Goal: Transaction & Acquisition: Purchase product/service

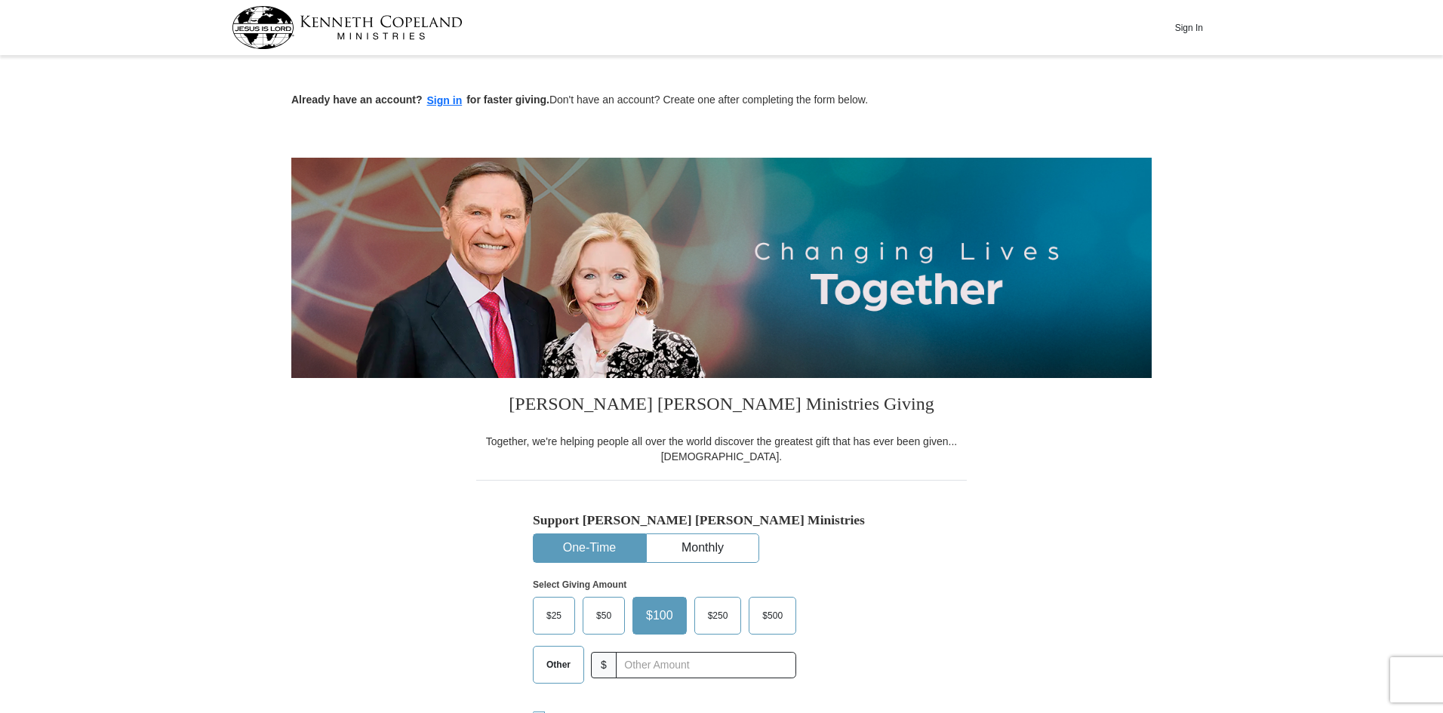
scroll to position [302, 0]
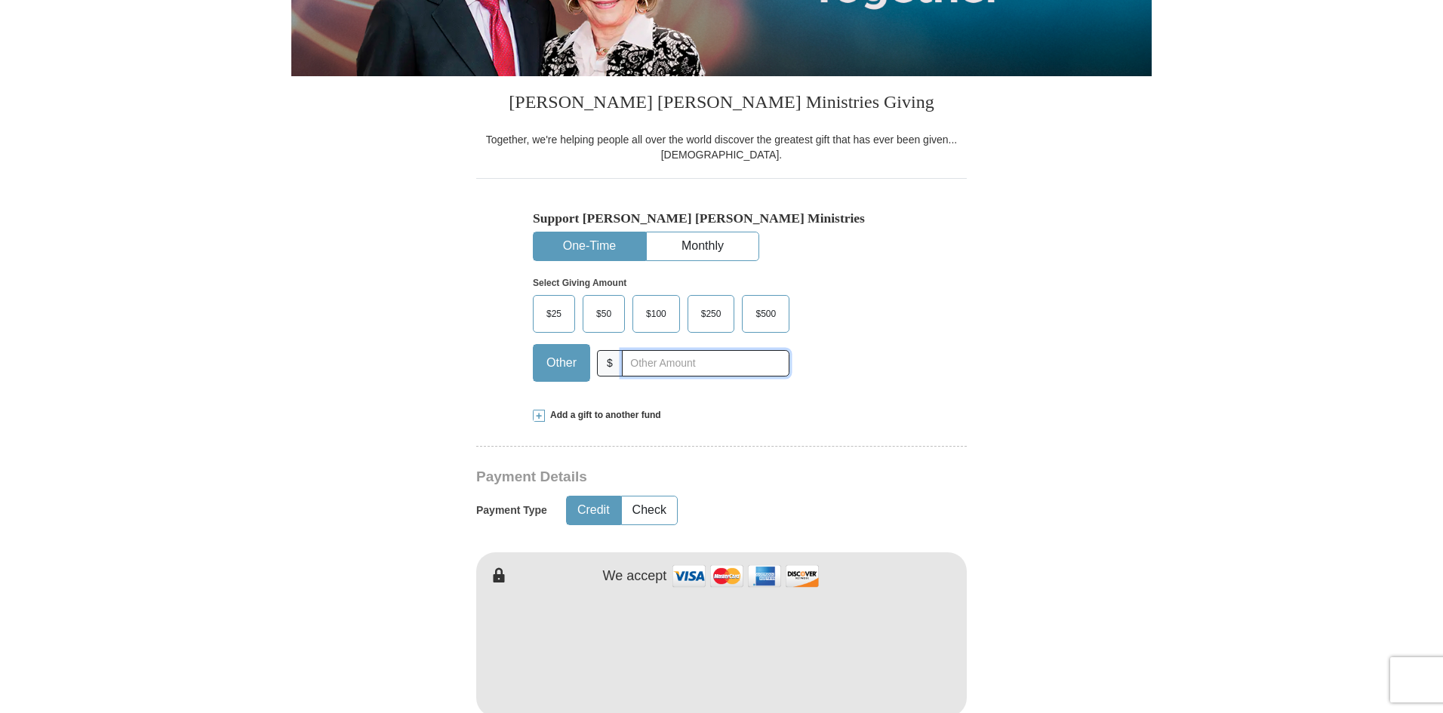
click at [629, 365] on input "text" at bounding box center [706, 363] width 168 height 26
type input "101"
click at [592, 522] on button "Credit" at bounding box center [594, 511] width 54 height 28
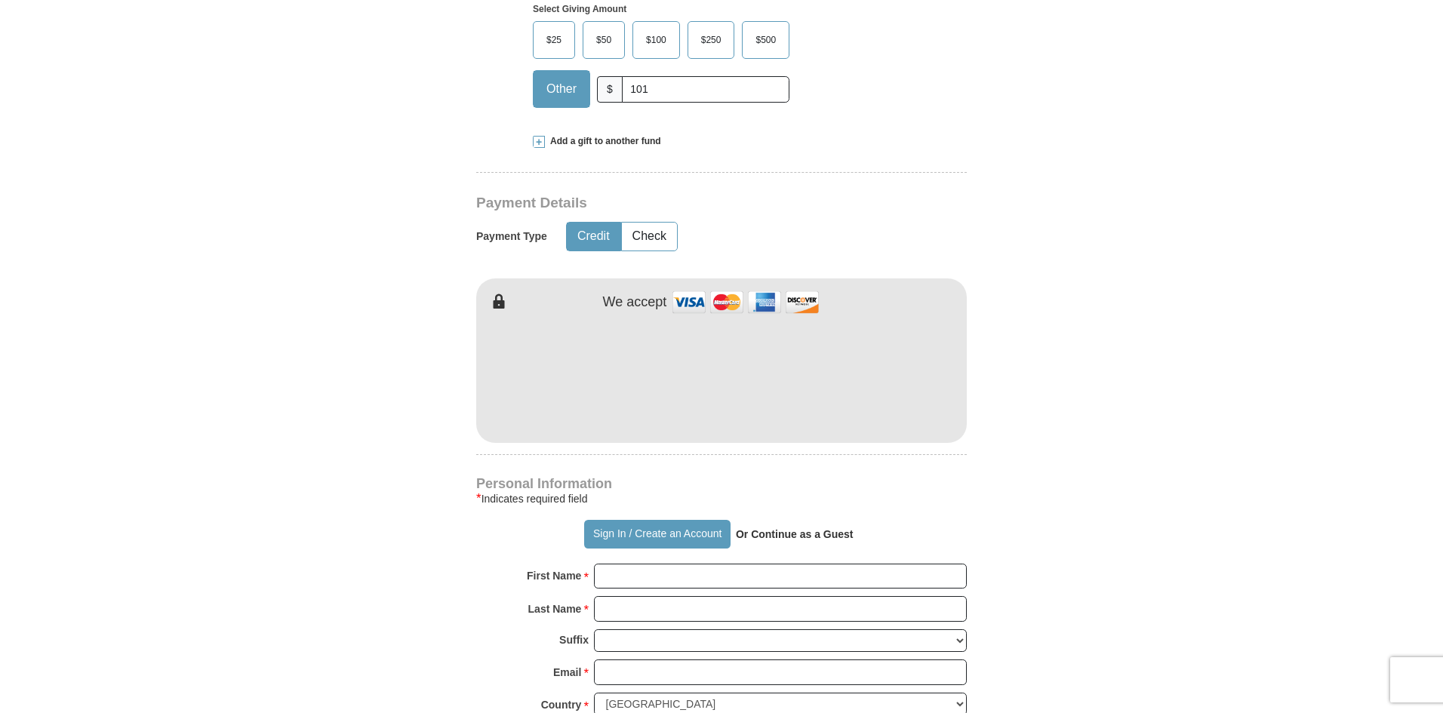
scroll to position [604, 0]
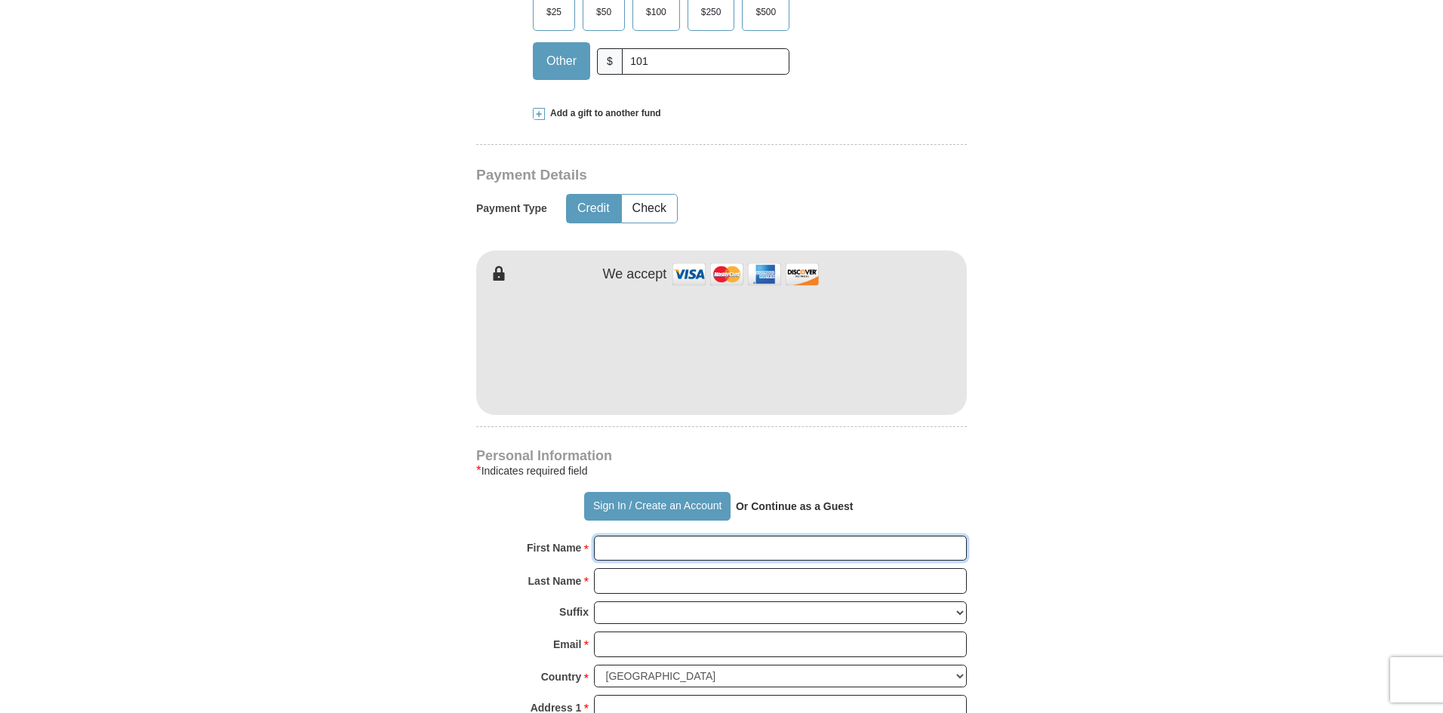
type input "[PERSON_NAME]"
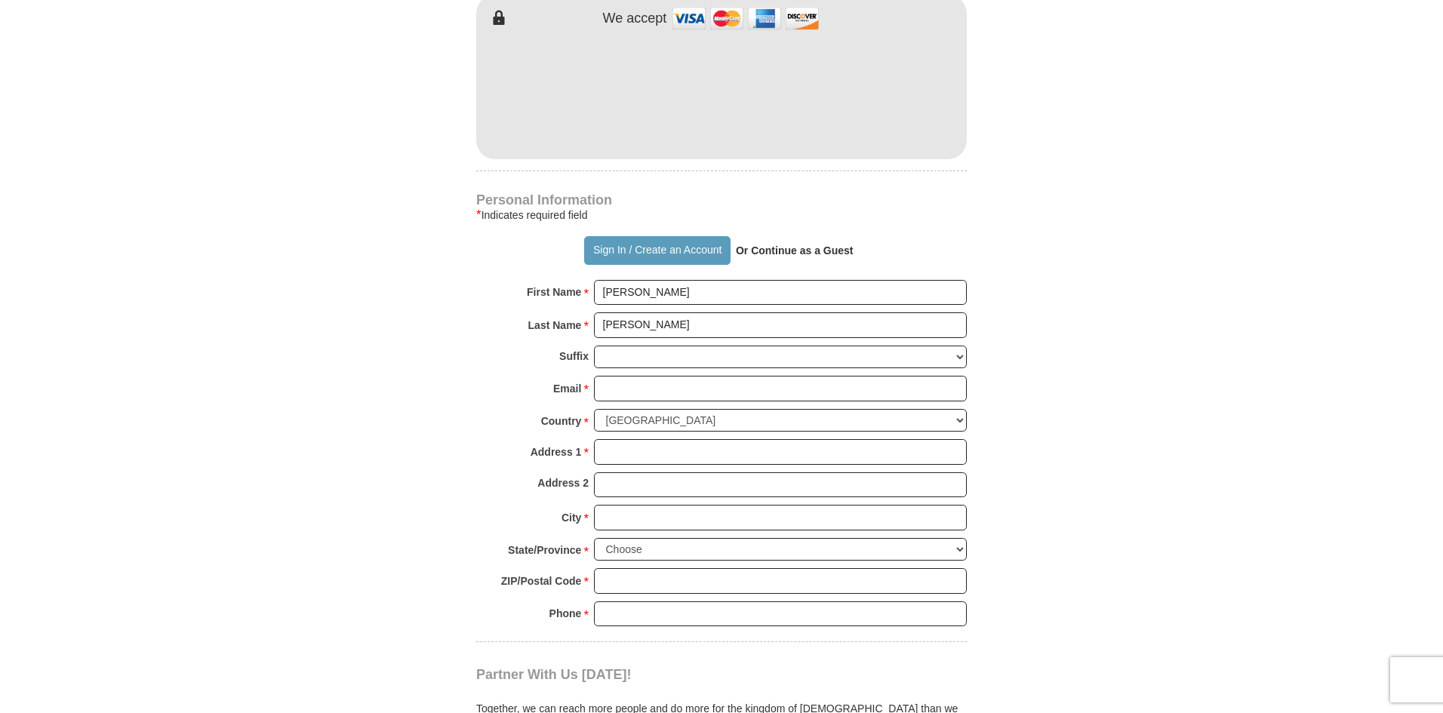
scroll to position [1056, 0]
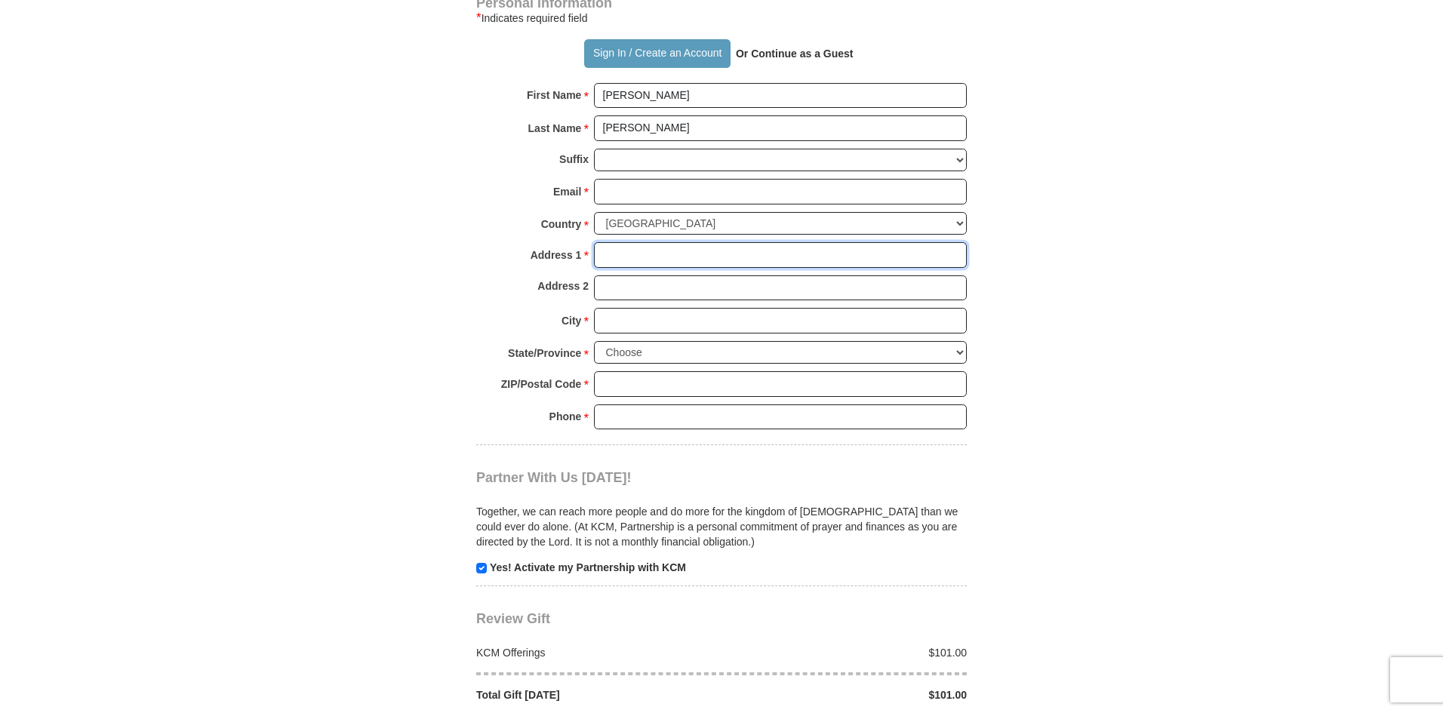
click at [600, 260] on input "Address 1 *" at bounding box center [780, 255] width 373 height 26
type input "[STREET_ADDRESS]"
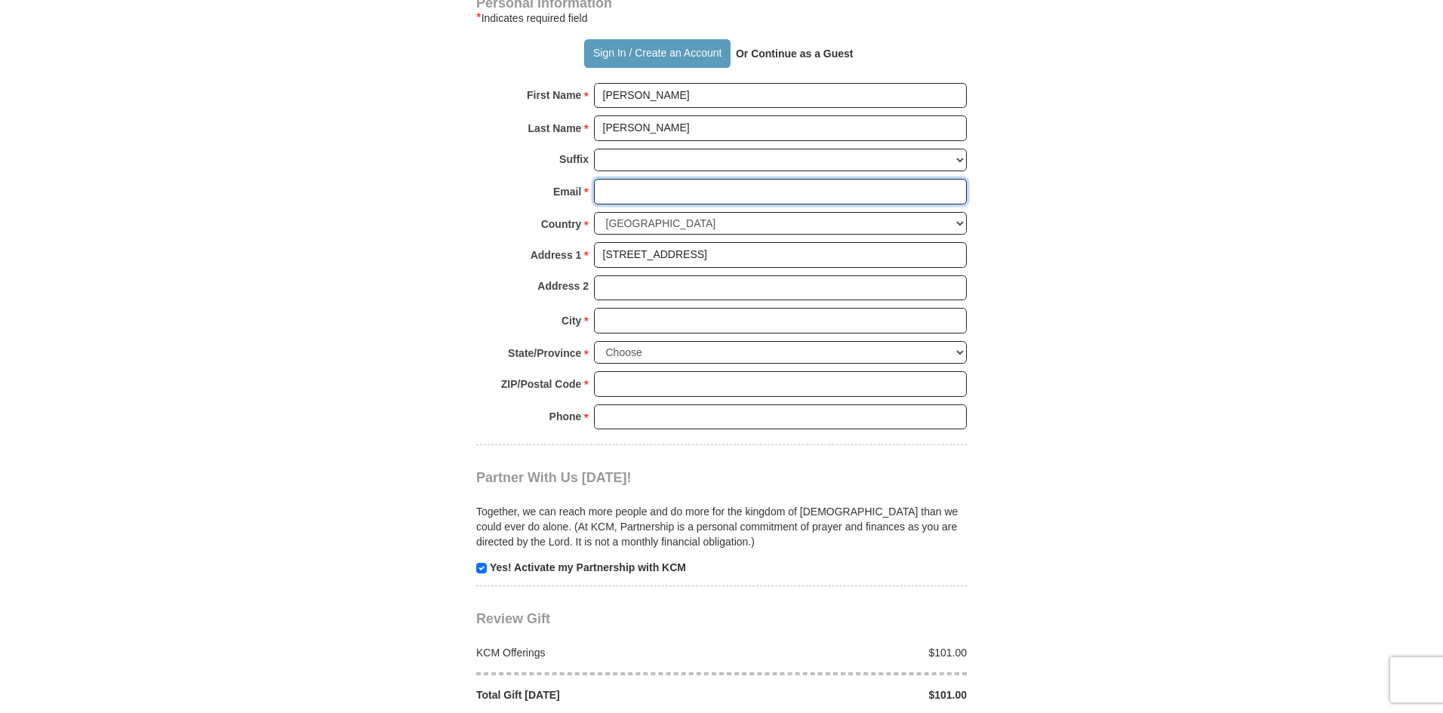
type input "[EMAIL_ADDRESS][PERSON_NAME][DOMAIN_NAME]"
type input "Austin"
select select "[GEOGRAPHIC_DATA]"
type input "78735"
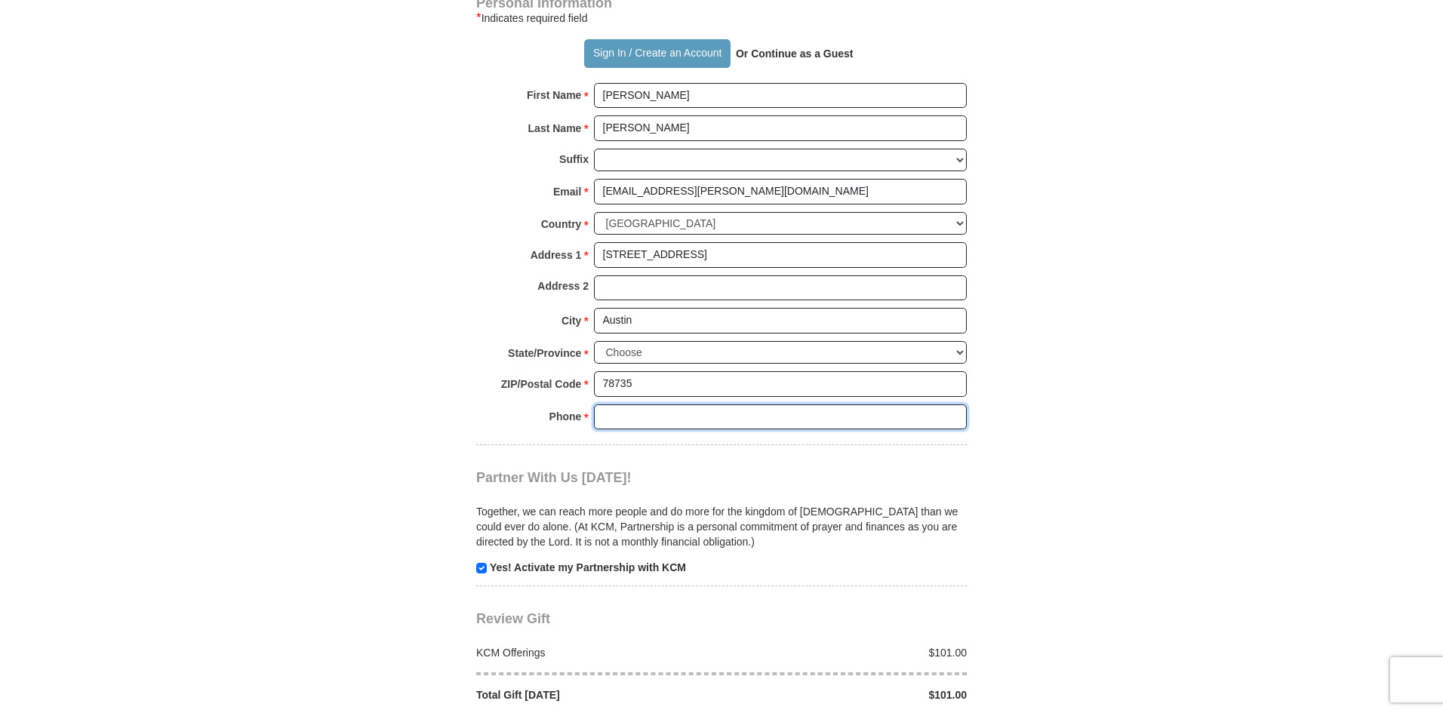
type input "5122938160"
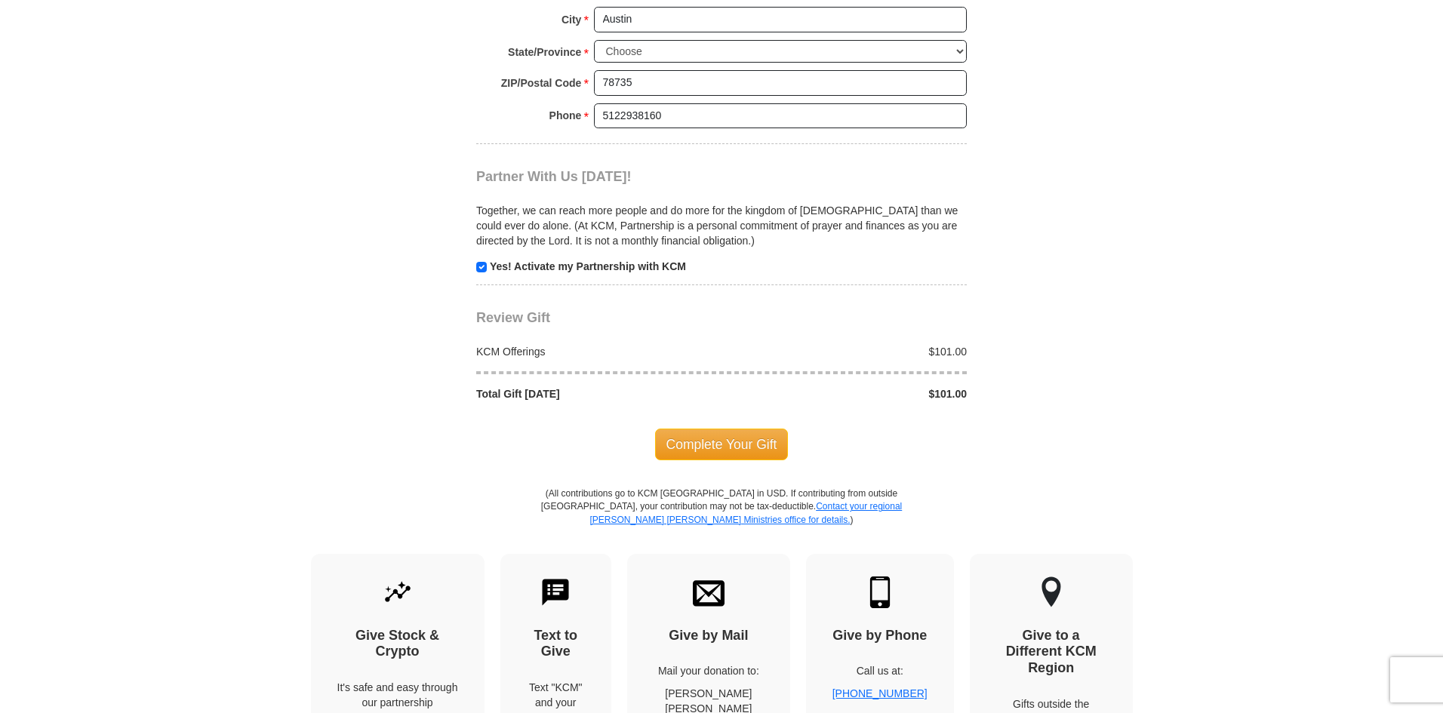
scroll to position [1358, 0]
click at [702, 440] on span "Complete Your Gift" at bounding box center [722, 444] width 134 height 32
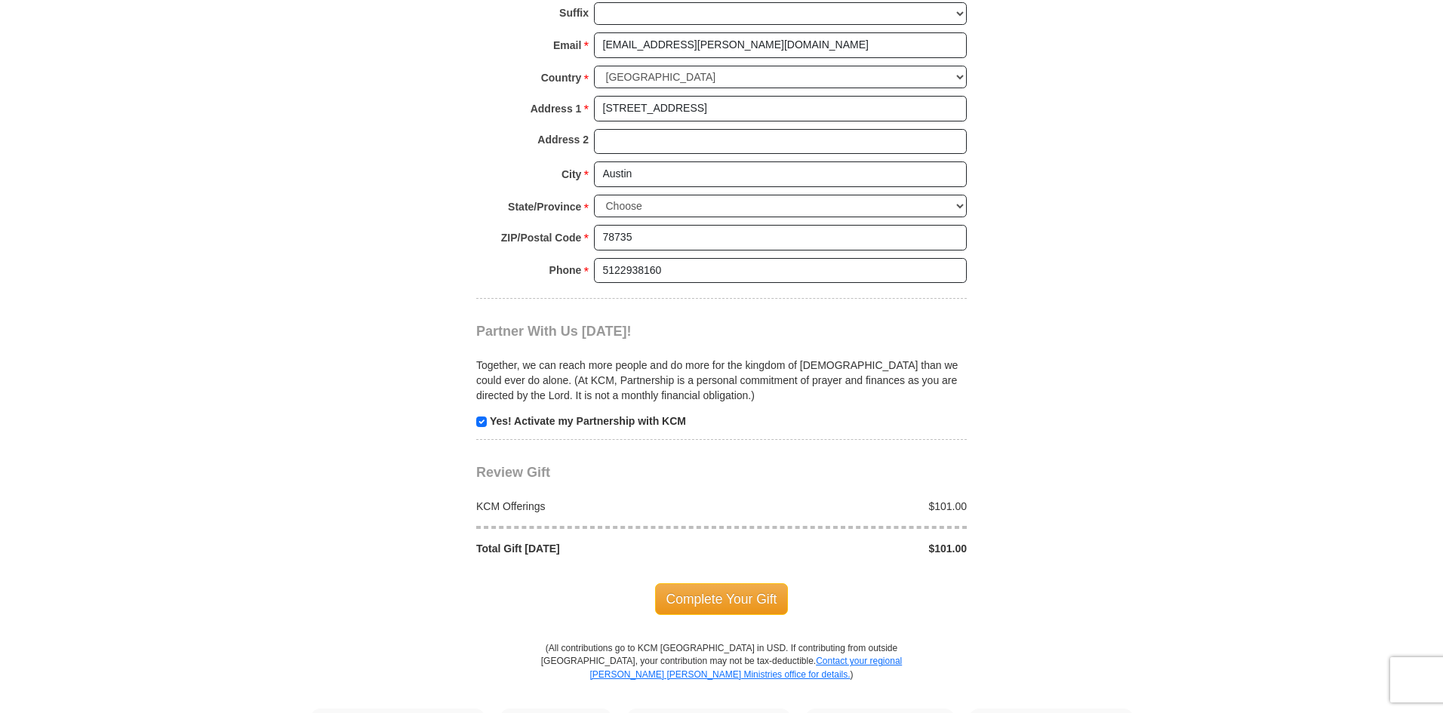
scroll to position [1435, 0]
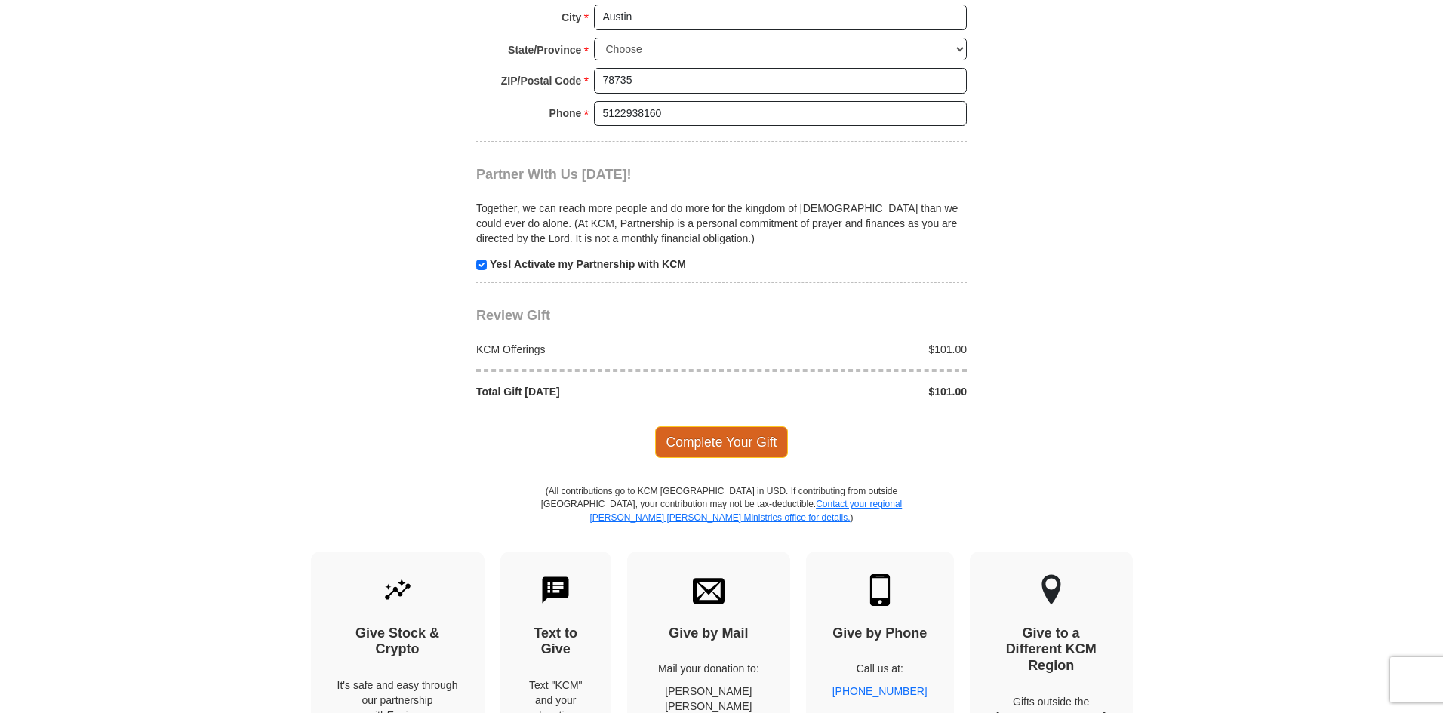
click at [709, 443] on span "Complete Your Gift" at bounding box center [722, 442] width 134 height 32
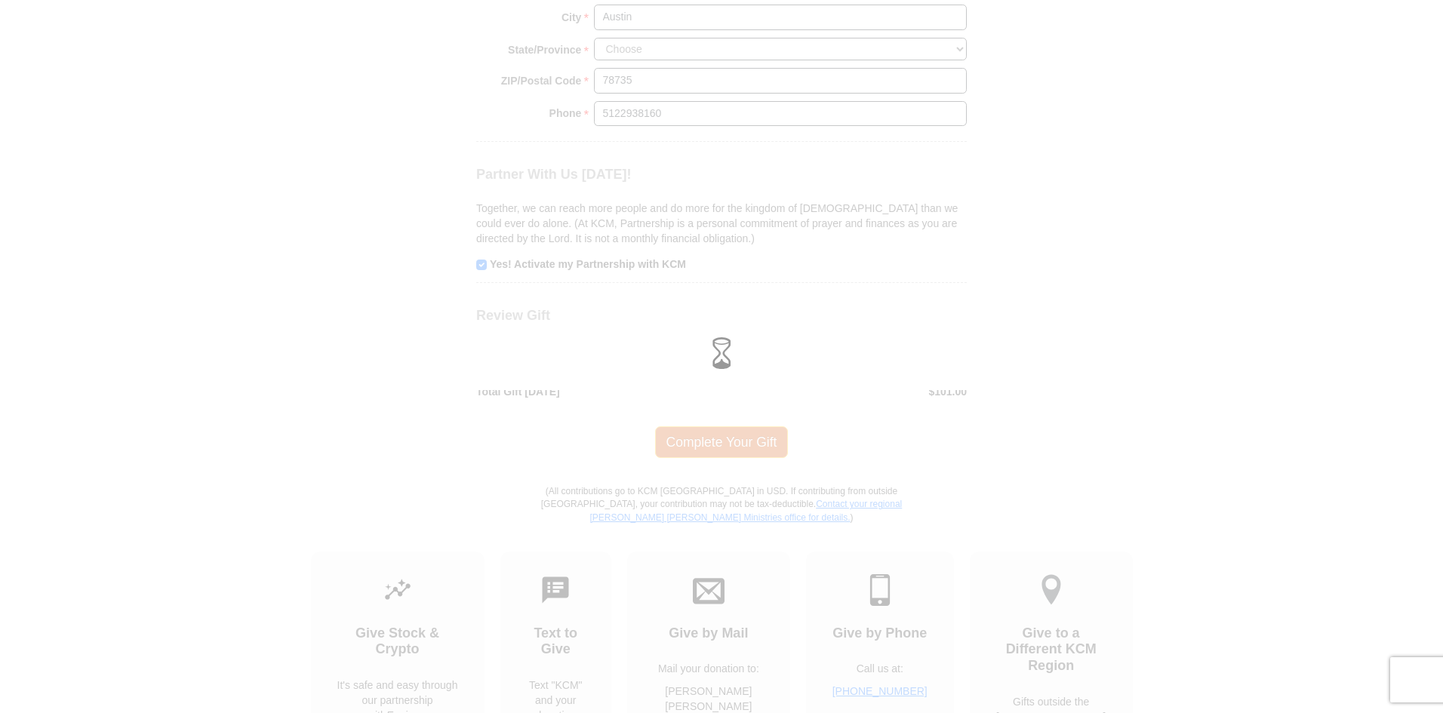
scroll to position [1360, 0]
